Goal: Information Seeking & Learning: Learn about a topic

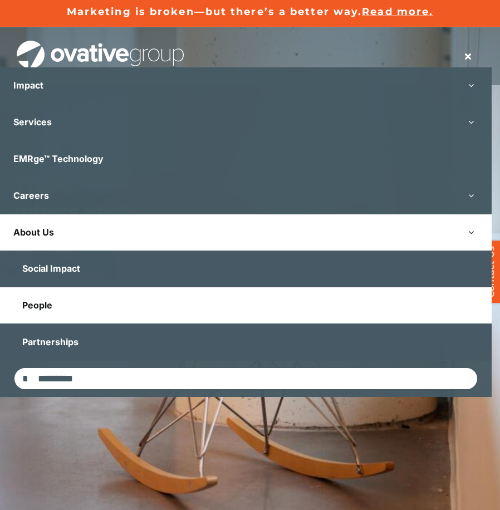
click at [51, 308] on span "People" at bounding box center [37, 305] width 30 height 11
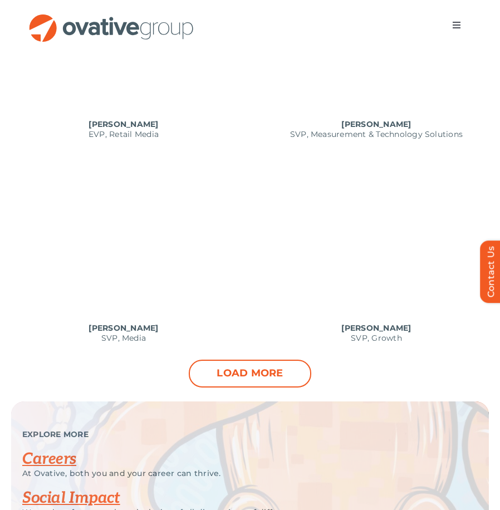
scroll to position [1392, 0]
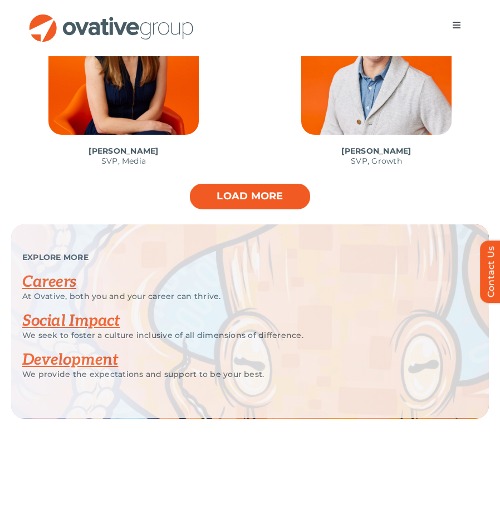
click at [276, 193] on link "Load more" at bounding box center [250, 197] width 122 height 28
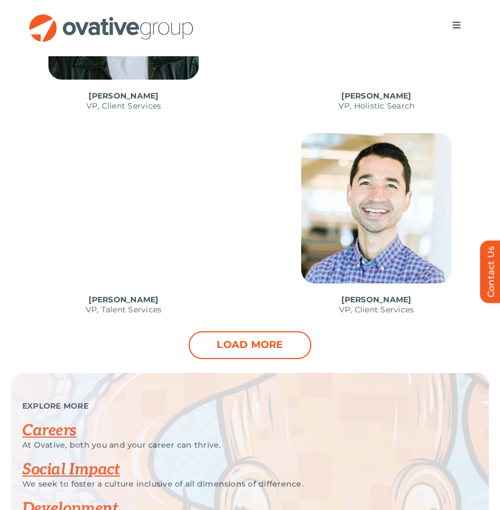
scroll to position [2060, 0]
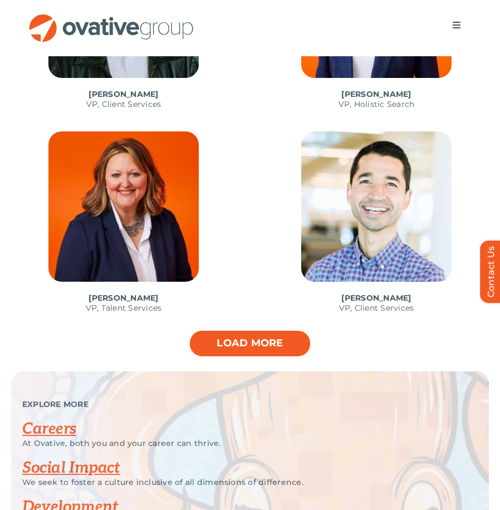
click at [266, 335] on link "Load more" at bounding box center [250, 344] width 122 height 28
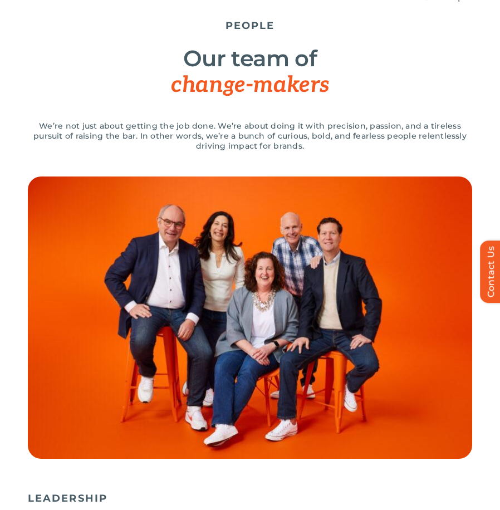
scroll to position [0, 0]
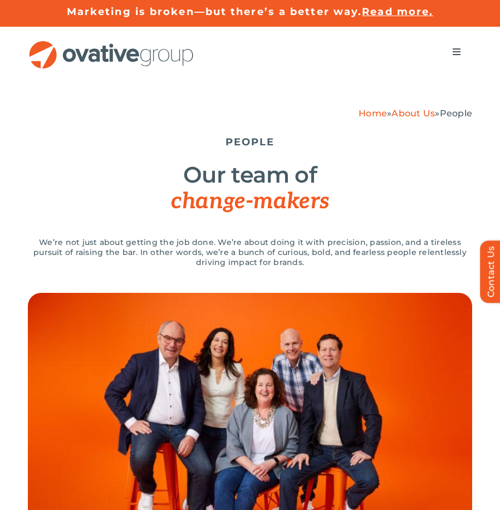
click at [458, 51] on span "Menu" at bounding box center [456, 51] width 9 height 9
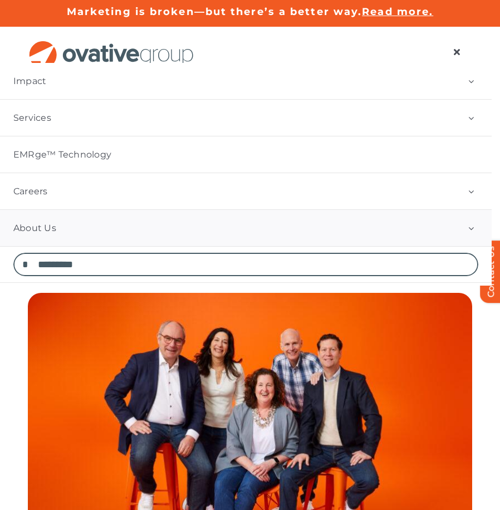
click at [483, 228] on button "Open submenu of About Us" at bounding box center [470, 228] width 41 height 36
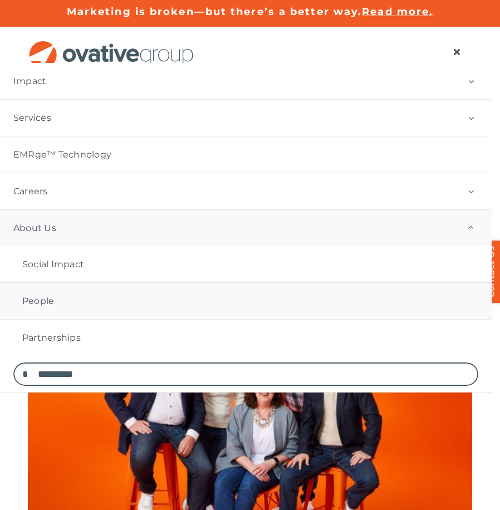
click at [66, 374] on input "Search for:" at bounding box center [245, 373] width 465 height 23
type input "**********"
click at [13, 362] on input "*" at bounding box center [24, 373] width 23 height 23
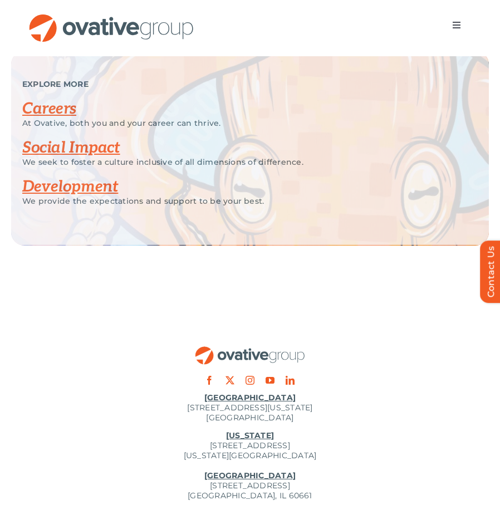
scroll to position [1638, 0]
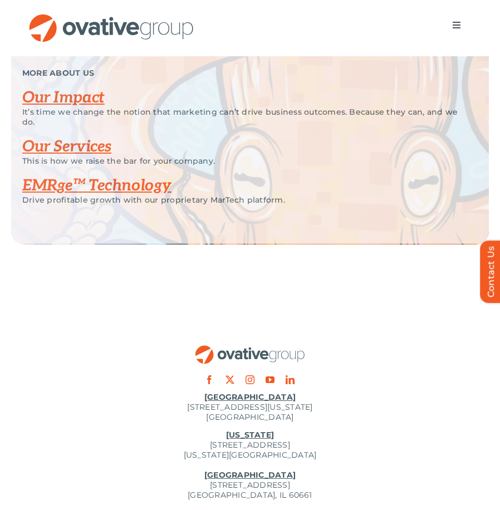
scroll to position [2344, 0]
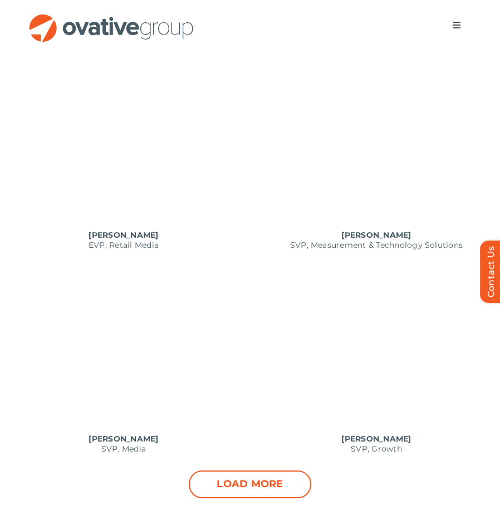
scroll to position [1113, 0]
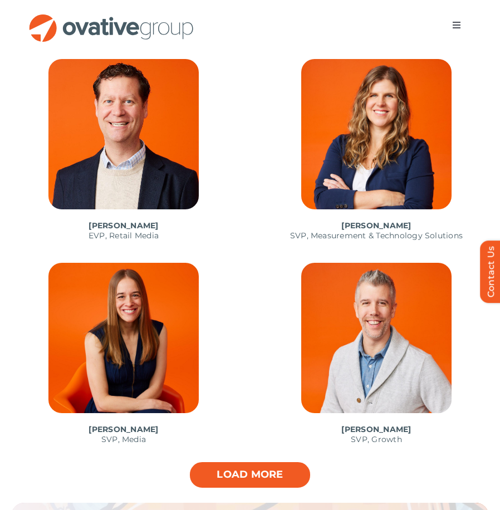
click at [281, 466] on link "Load more" at bounding box center [250, 475] width 122 height 28
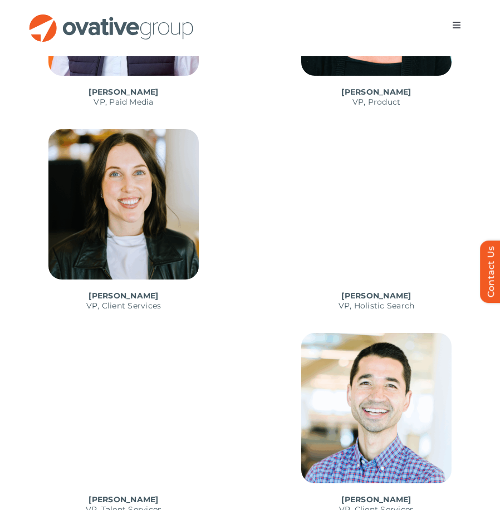
scroll to position [2004, 0]
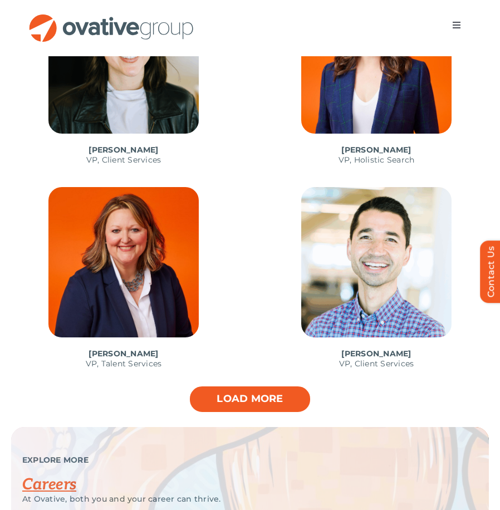
click at [284, 387] on link "Load more" at bounding box center [250, 399] width 122 height 28
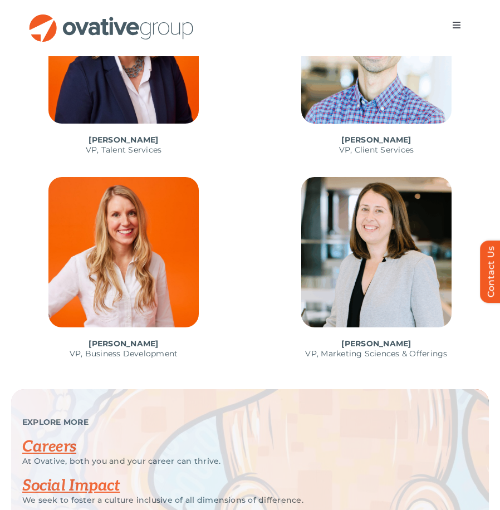
scroll to position [2282, 0]
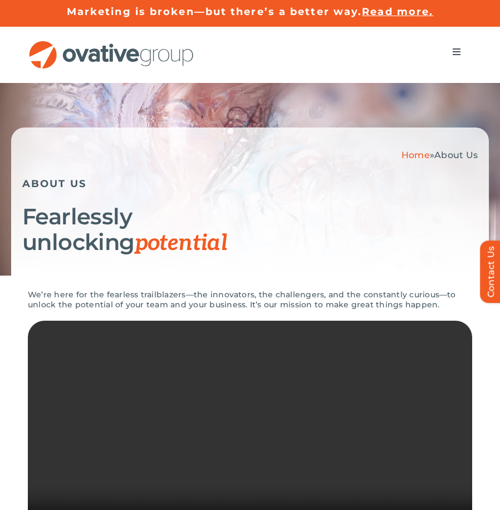
click at [454, 56] on span "Menu" at bounding box center [456, 51] width 9 height 9
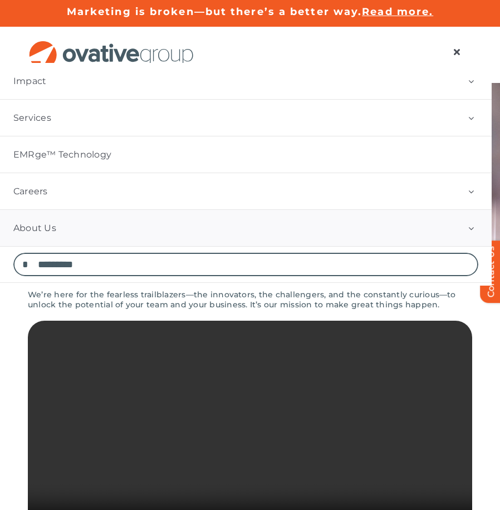
click at [469, 233] on button "Open submenu of About Us" at bounding box center [470, 228] width 41 height 36
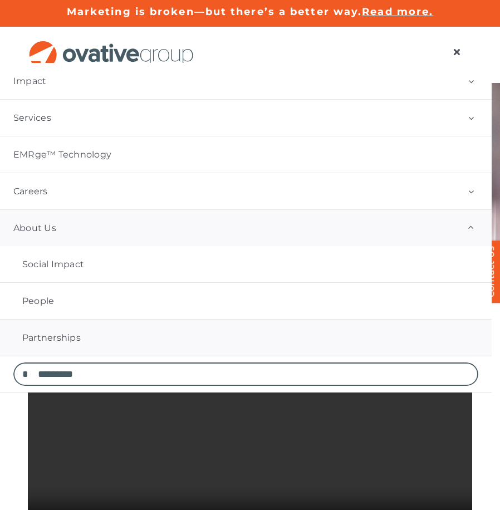
click at [77, 333] on span "Partnerships" at bounding box center [51, 337] width 58 height 11
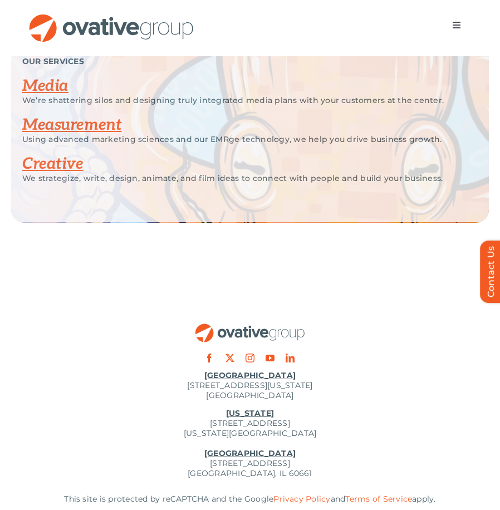
scroll to position [2880, 0]
